Goal: Task Accomplishment & Management: Manage account settings

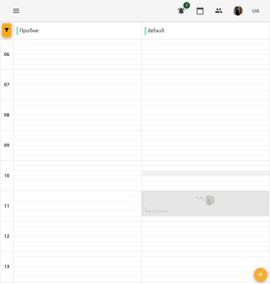
scroll to position [309, 0]
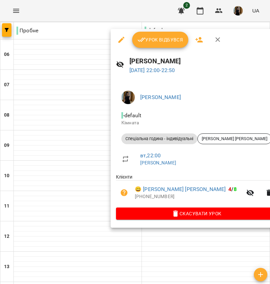
click at [167, 45] on button "Урок відбувся" at bounding box center [160, 40] width 57 height 16
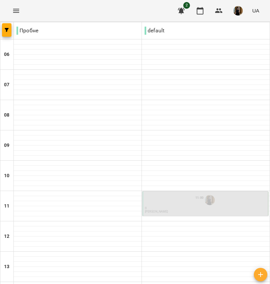
scroll to position [309, 0]
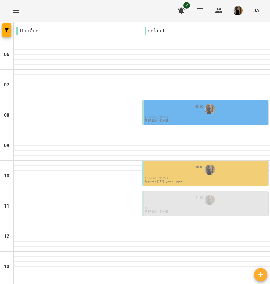
scroll to position [0, 0]
click at [177, 121] on div "08:00 [PERSON_NAME] [PERSON_NAME]" at bounding box center [206, 113] width 122 height 20
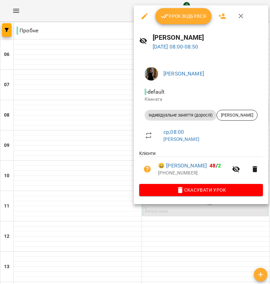
click at [110, 127] on div at bounding box center [135, 142] width 270 height 284
